Goal: Transaction & Acquisition: Book appointment/travel/reservation

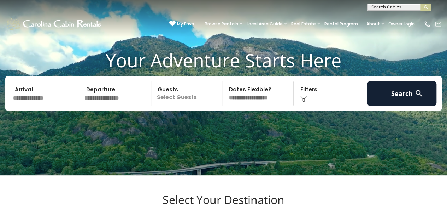
scroll to position [35, 0]
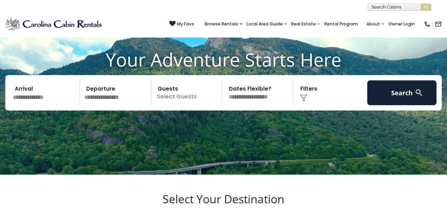
click at [38, 100] on input "text" at bounding box center [45, 92] width 69 height 25
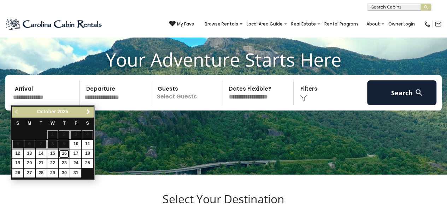
click at [64, 154] on link "16" at bounding box center [64, 153] width 11 height 9
type input "********"
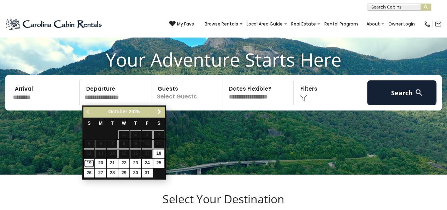
click at [87, 160] on link "19" at bounding box center [89, 163] width 11 height 9
type input "********"
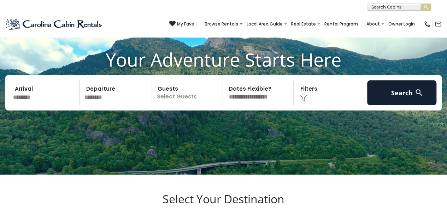
click at [183, 86] on p "Select Guests" at bounding box center [187, 92] width 69 height 25
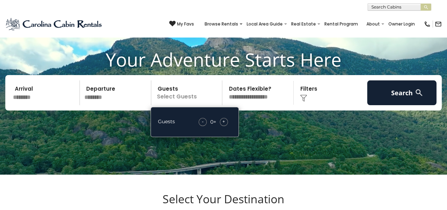
click at [228, 122] on div "- 0 + +" at bounding box center [213, 122] width 36 height 8
click at [227, 122] on div "+" at bounding box center [224, 122] width 8 height 8
click at [226, 122] on div "+" at bounding box center [224, 122] width 8 height 8
click at [351, 94] on div "Click to Choose" at bounding box center [330, 92] width 69 height 25
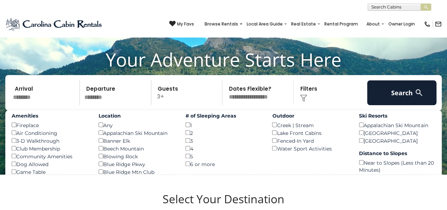
click at [16, 163] on div "Dog Allowed ()" at bounding box center [50, 164] width 76 height 8
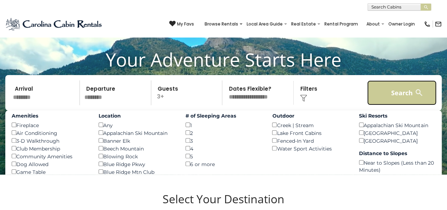
click at [408, 98] on button "Search" at bounding box center [401, 92] width 69 height 25
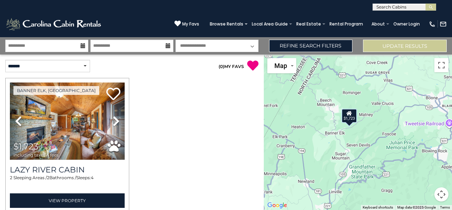
drag, startPoint x: 408, startPoint y: 156, endPoint x: 347, endPoint y: 130, distance: 66.9
click at [347, 138] on div "$1,723" at bounding box center [358, 131] width 188 height 155
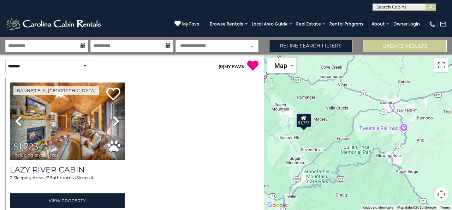
drag, startPoint x: 391, startPoint y: 108, endPoint x: 347, endPoint y: 135, distance: 52.1
click at [347, 135] on div "$1,723" at bounding box center [358, 131] width 188 height 155
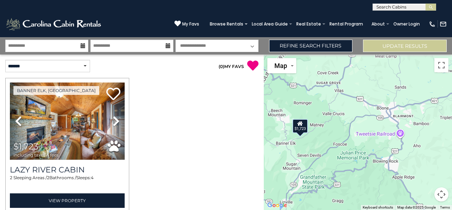
drag, startPoint x: 384, startPoint y: 128, endPoint x: 375, endPoint y: 134, distance: 10.8
click at [381, 135] on div "$1,723" at bounding box center [358, 131] width 188 height 155
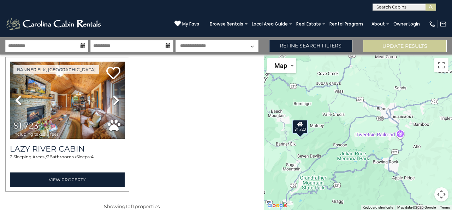
scroll to position [30, 0]
